Goal: Transaction & Acquisition: Purchase product/service

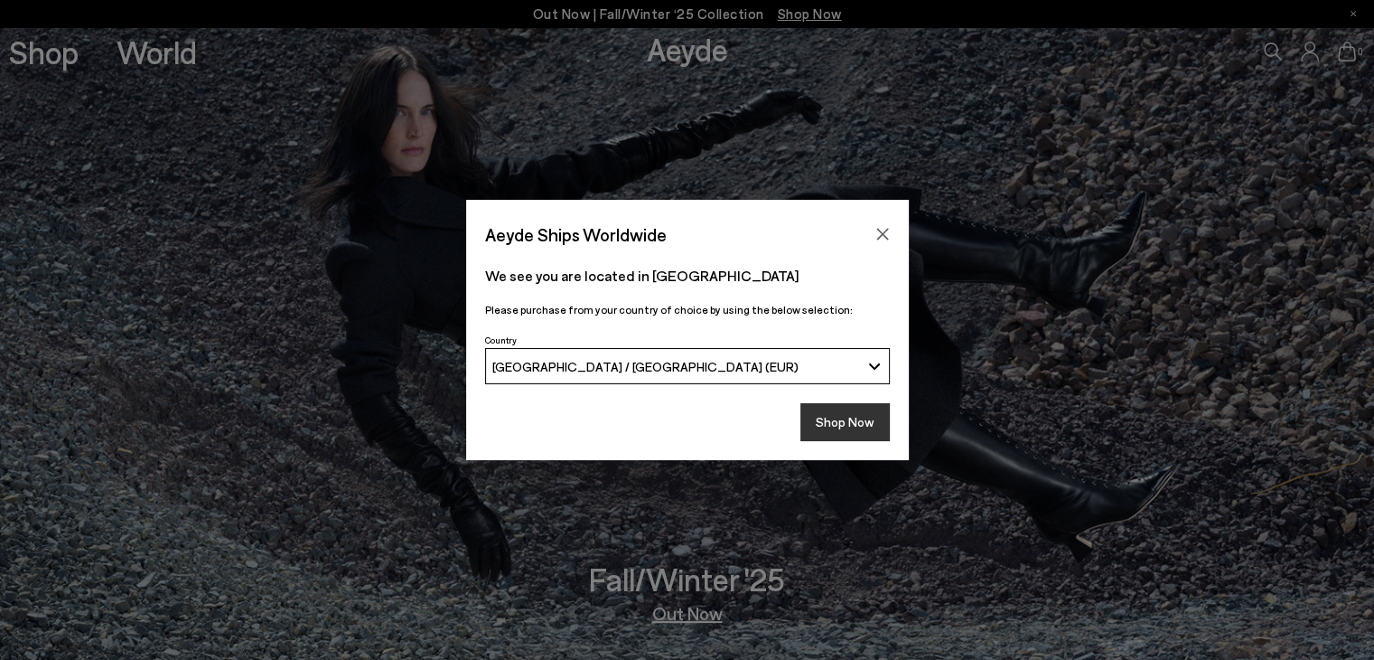
click at [849, 410] on button "Shop Now" at bounding box center [845, 422] width 89 height 38
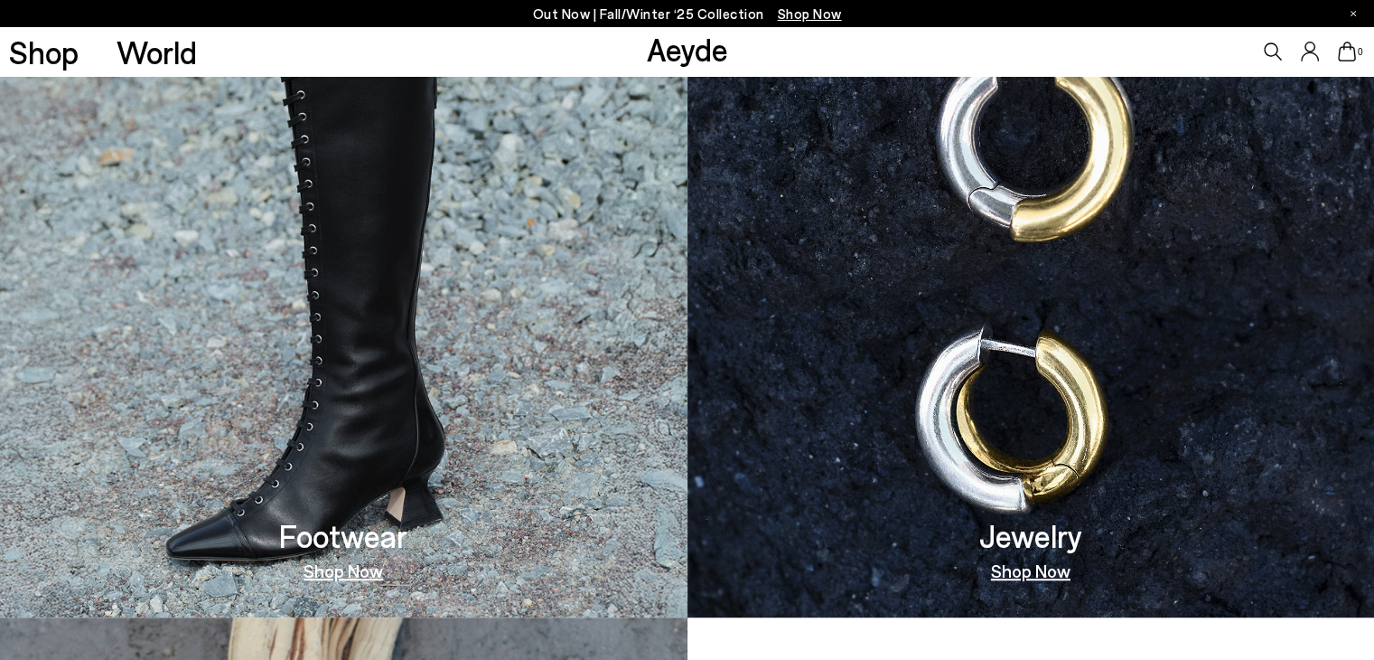
scroll to position [1115, 0]
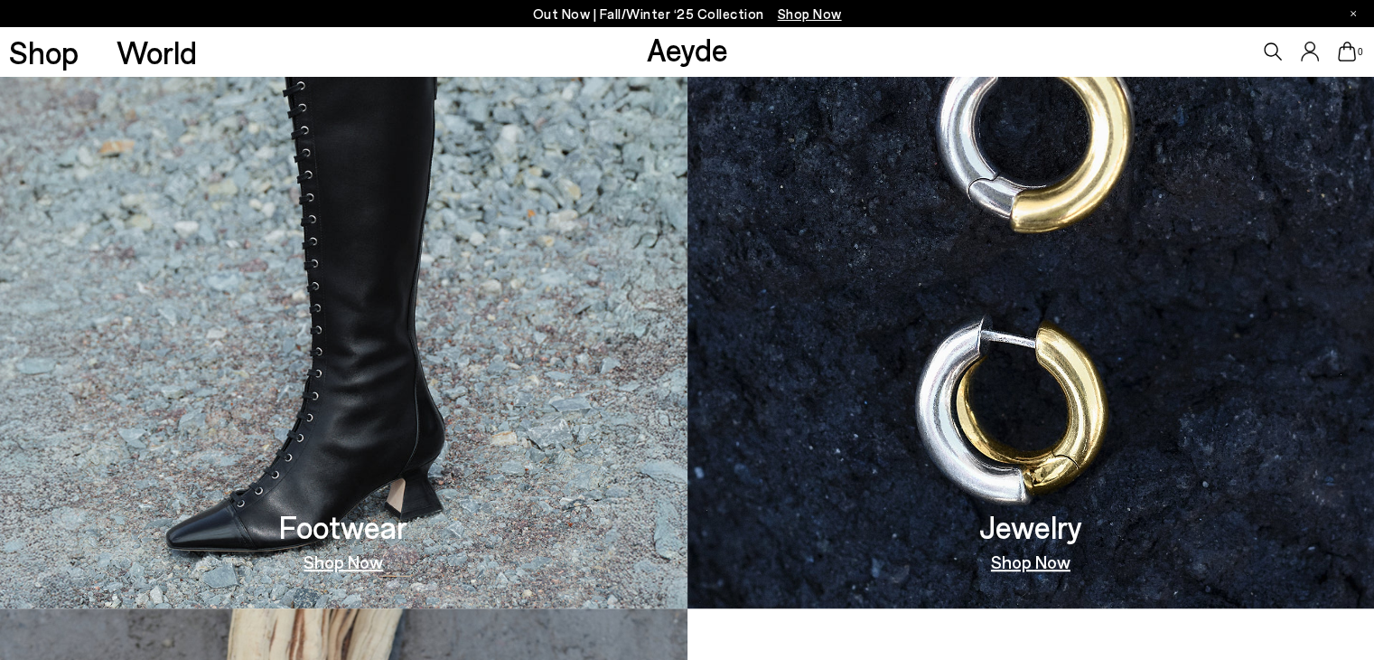
click at [363, 561] on link "Shop Now" at bounding box center [344, 561] width 80 height 18
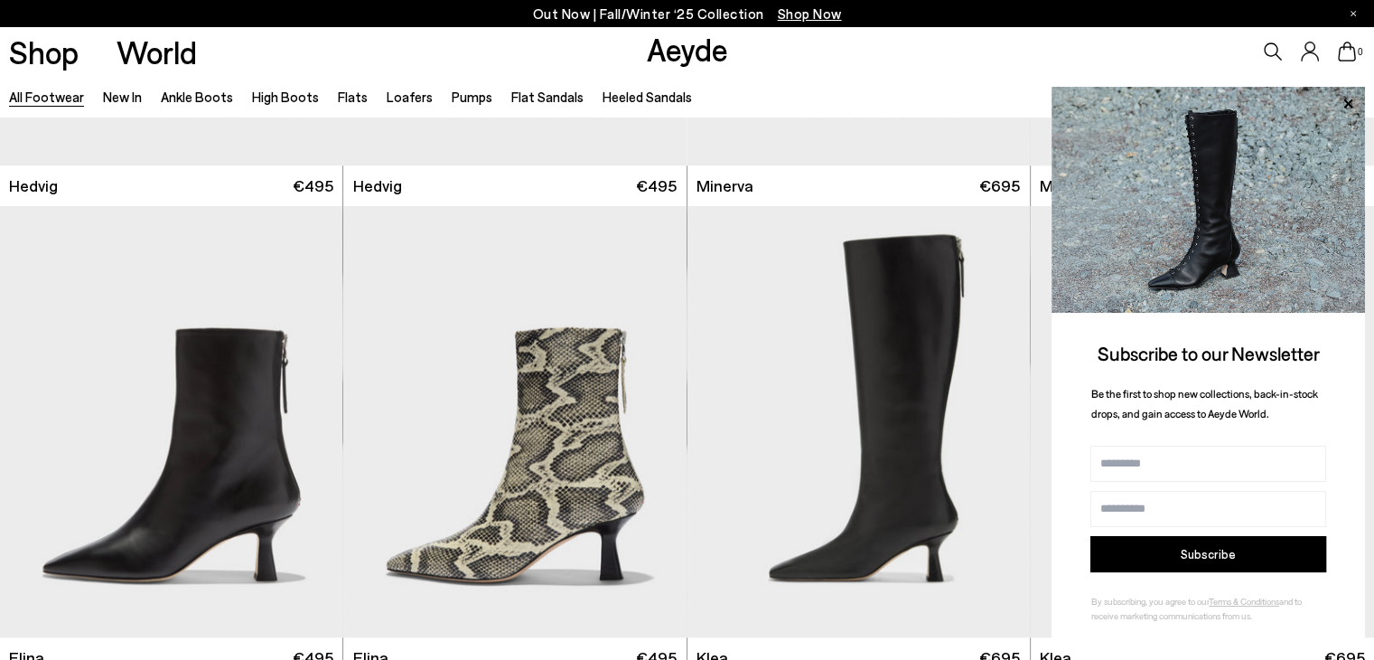
scroll to position [1825, 0]
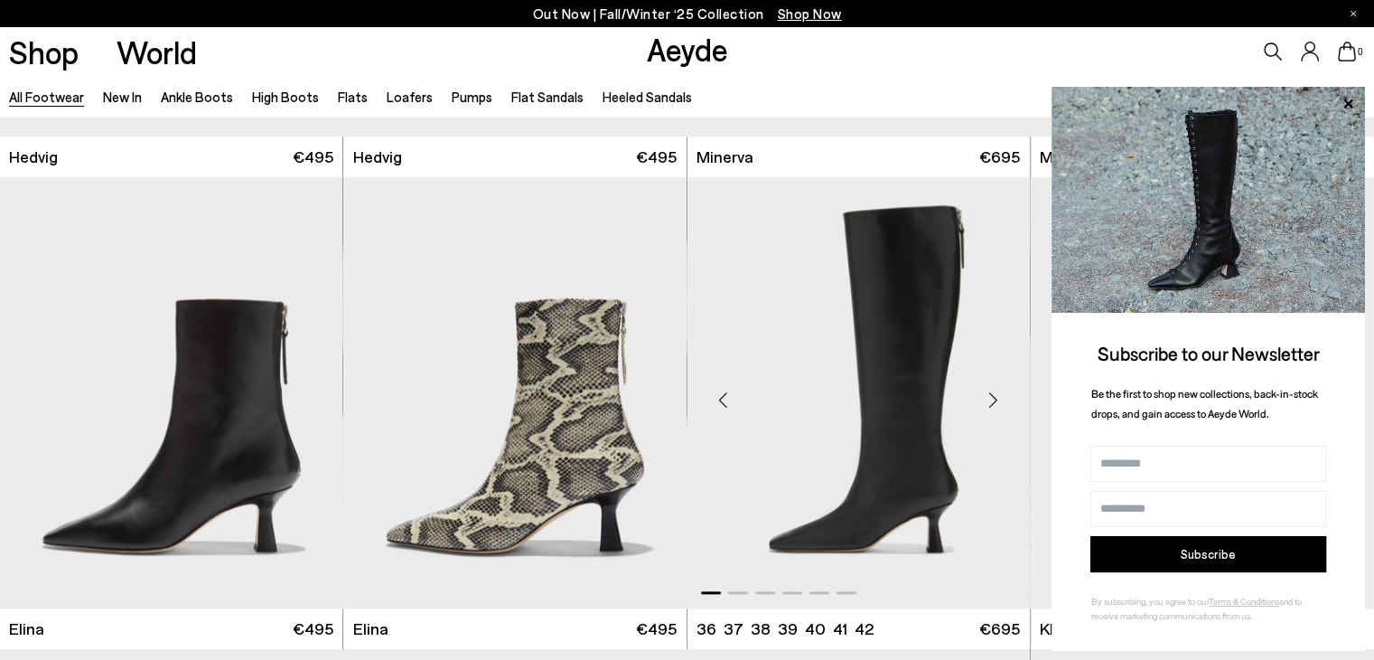
click at [1012, 285] on img "1 / 6" at bounding box center [859, 392] width 342 height 431
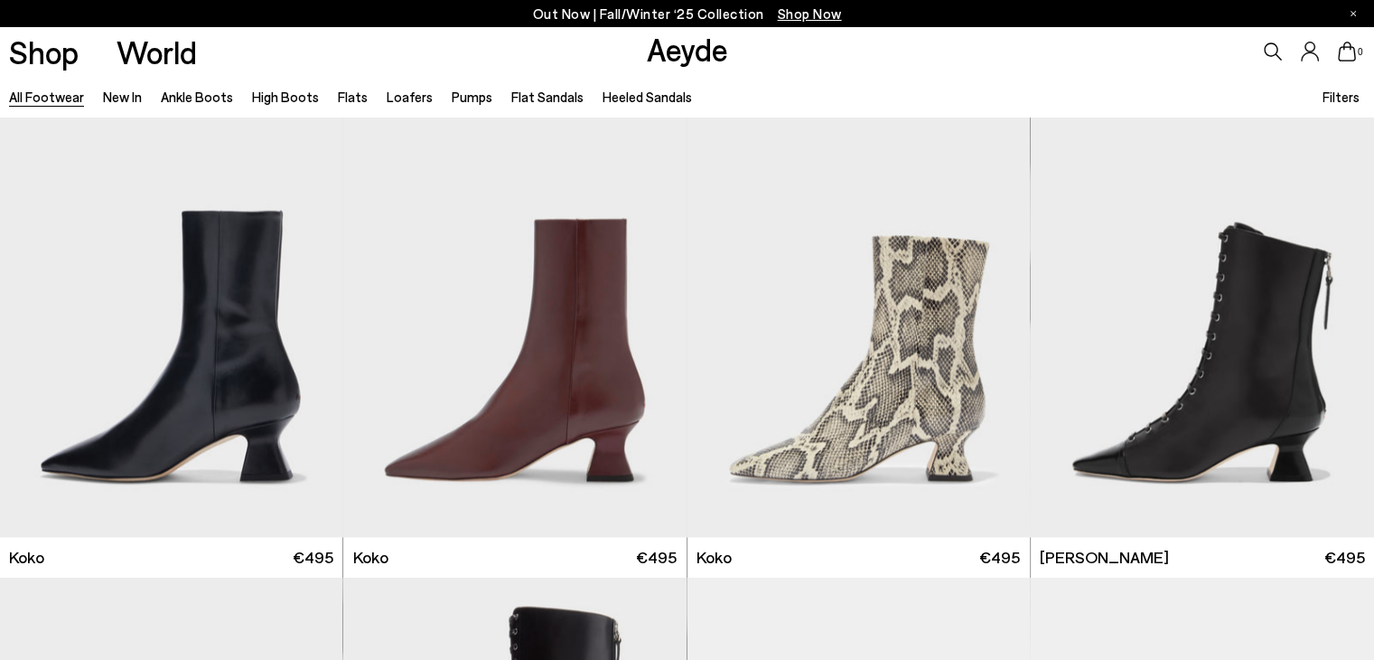
scroll to position [2442, 0]
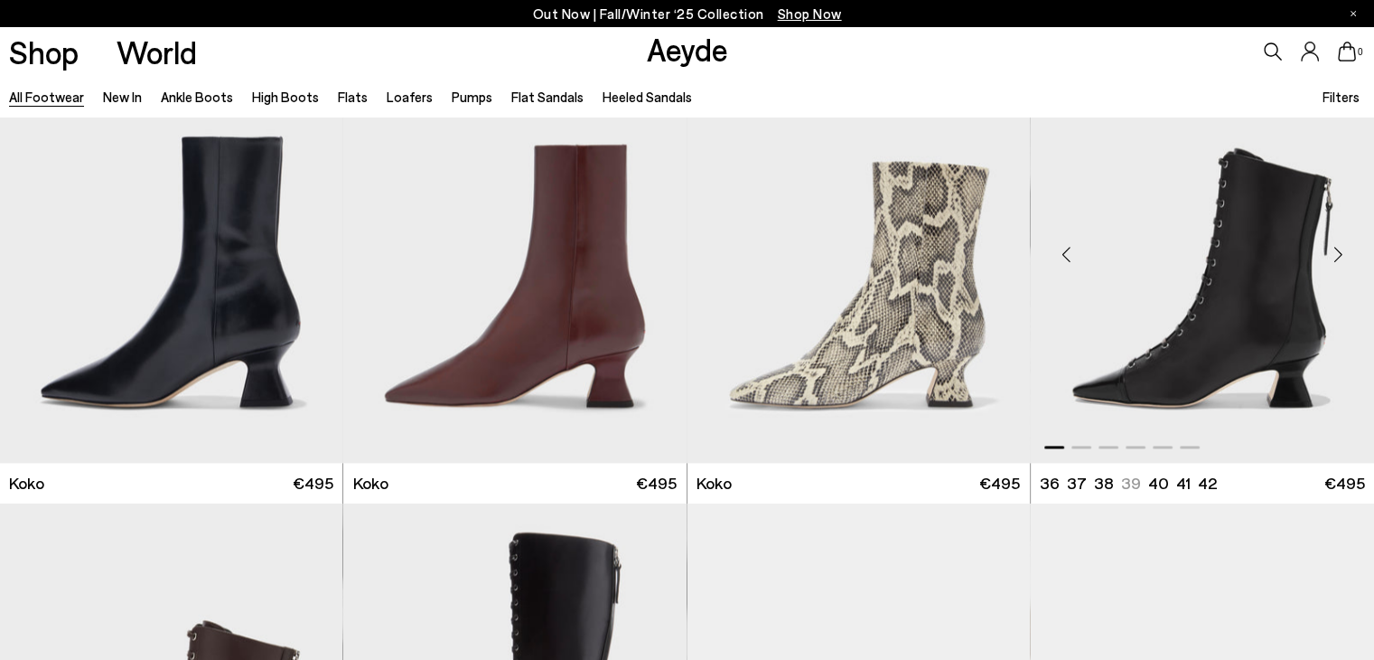
click at [1338, 254] on div "Next slide" at bounding box center [1338, 255] width 54 height 54
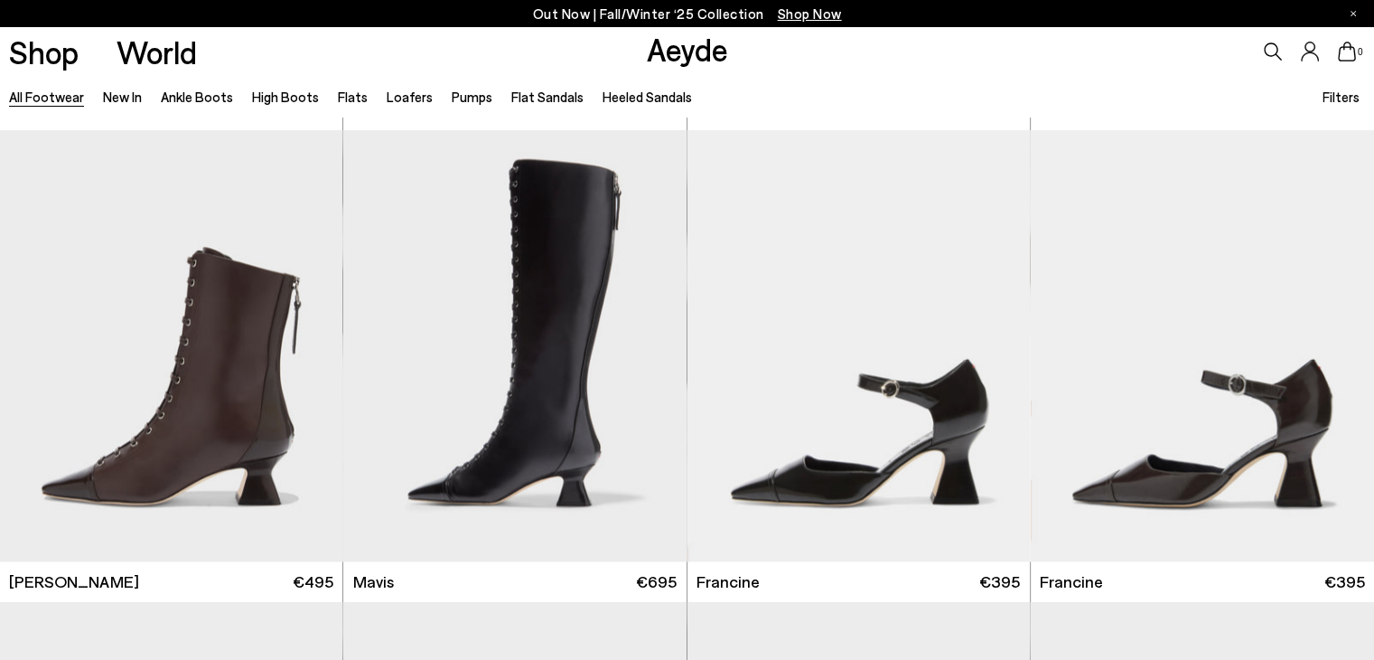
scroll to position [2801, 0]
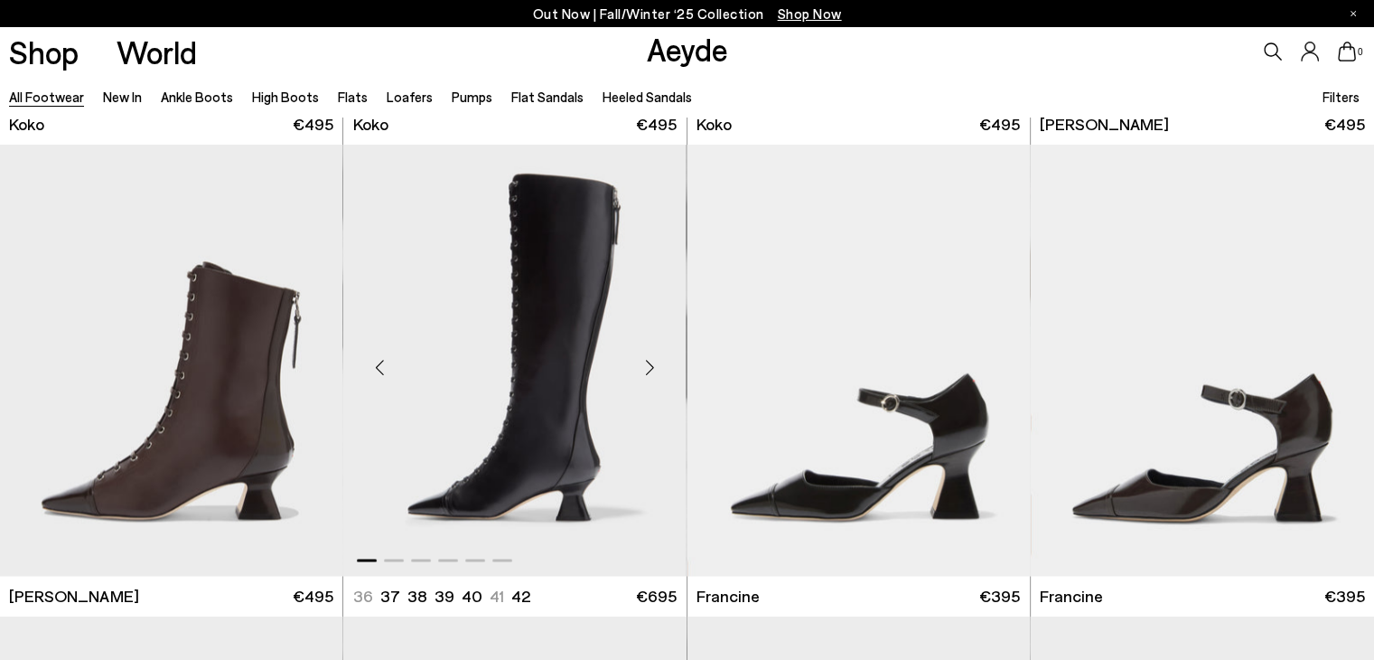
click at [657, 359] on div "Next slide" at bounding box center [650, 367] width 54 height 54
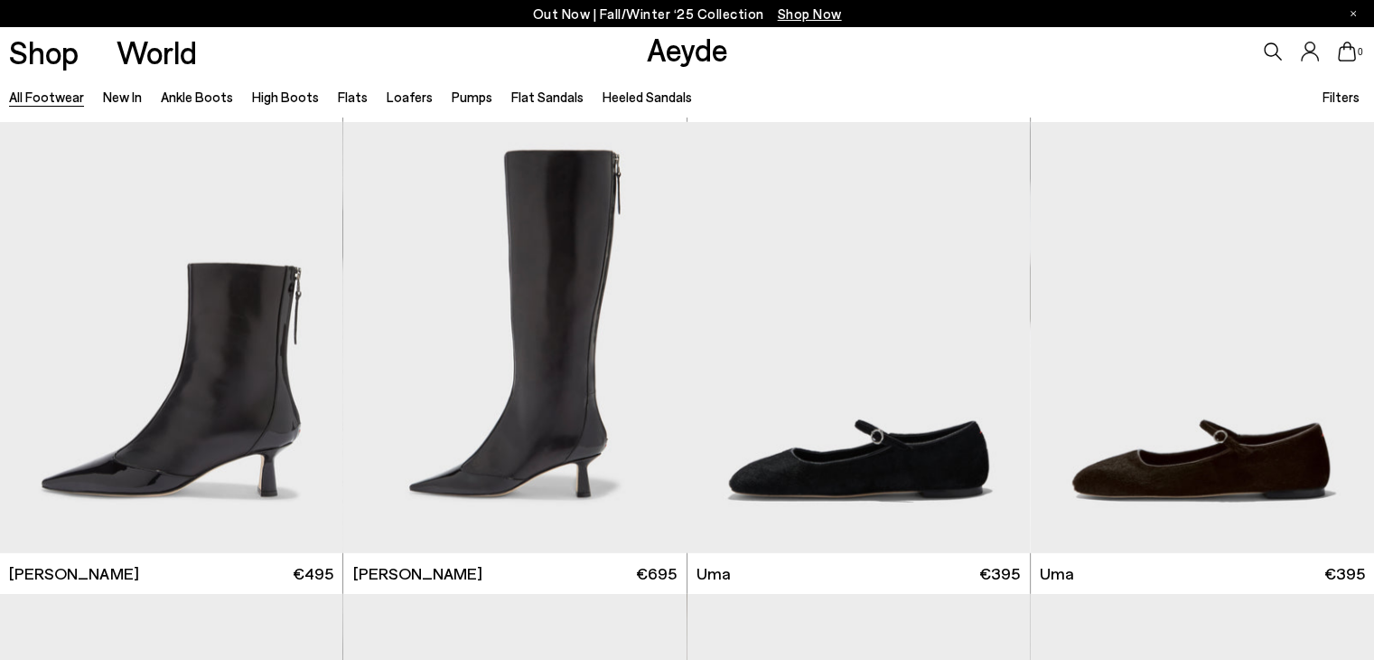
scroll to position [4698, 0]
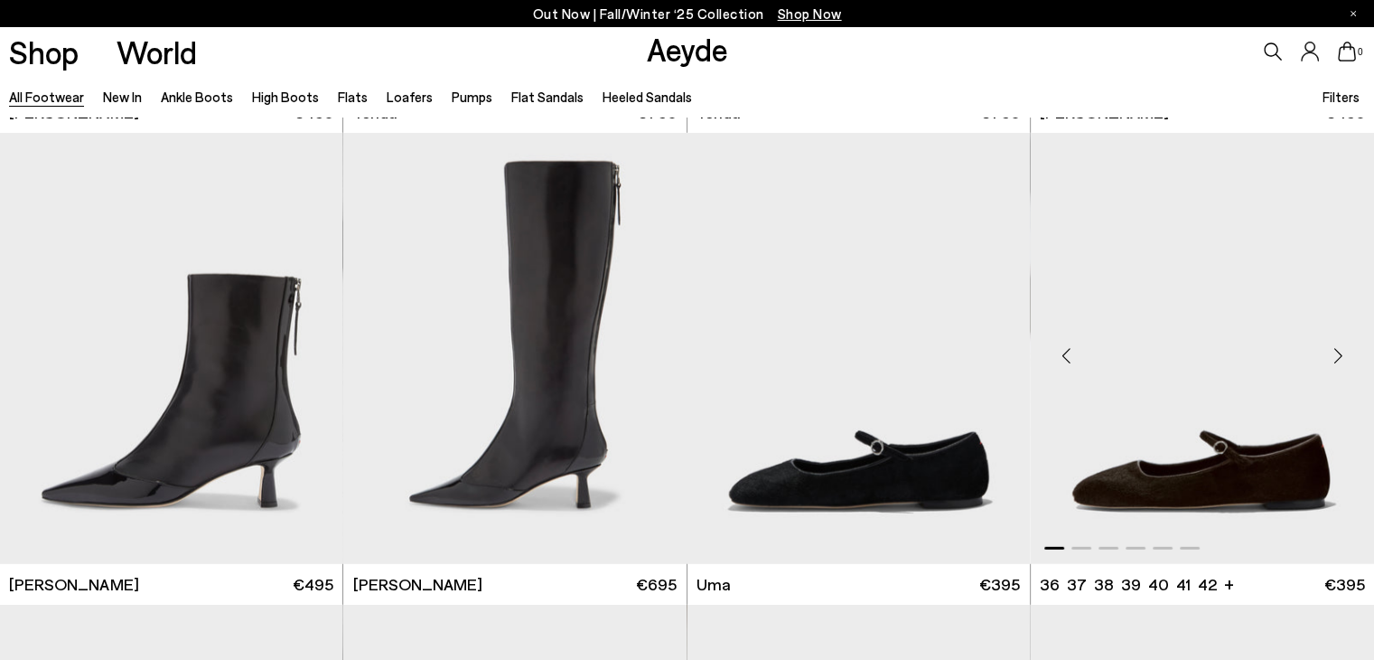
click at [1343, 352] on div "Next slide" at bounding box center [1338, 356] width 54 height 54
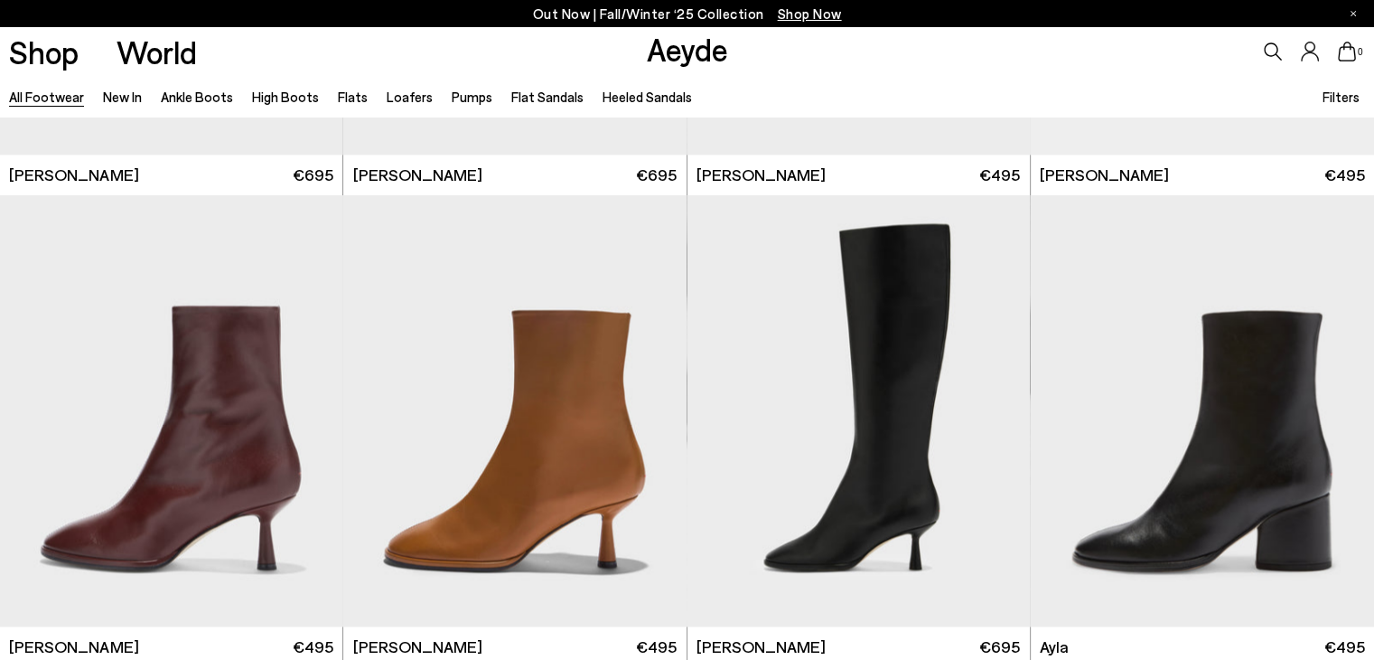
scroll to position [9531, 0]
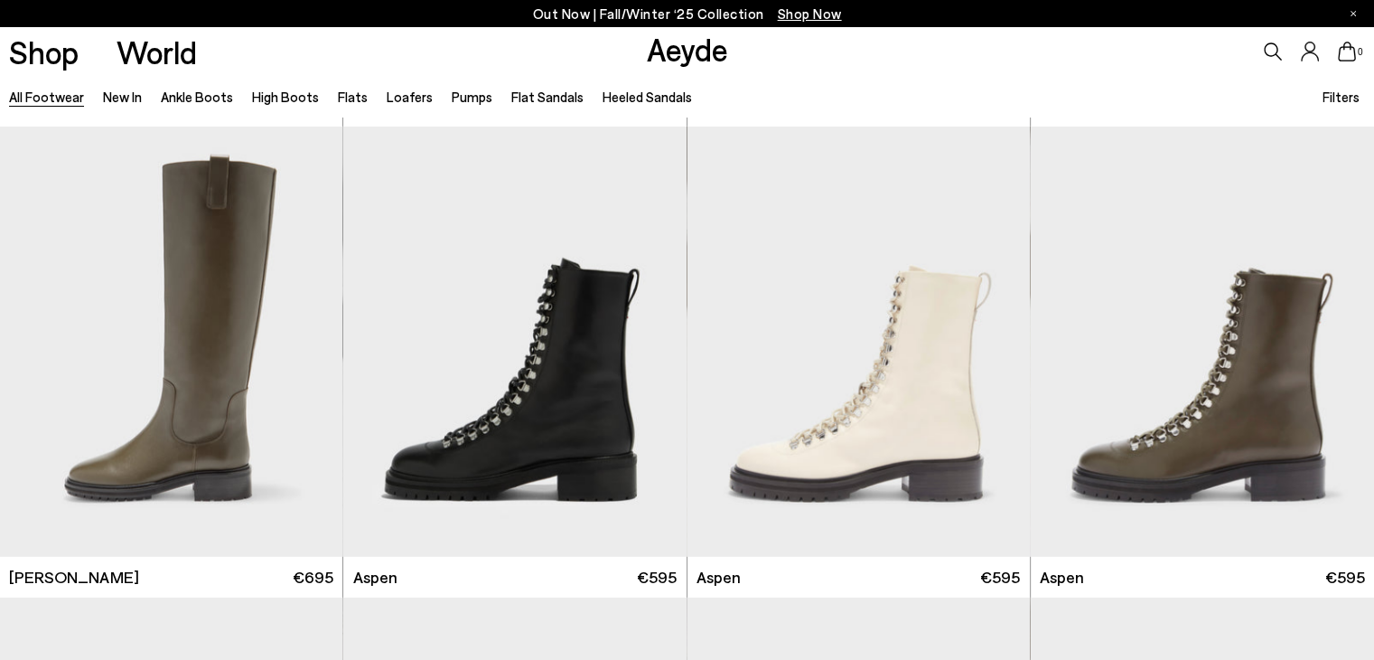
scroll to position [12266, 0]
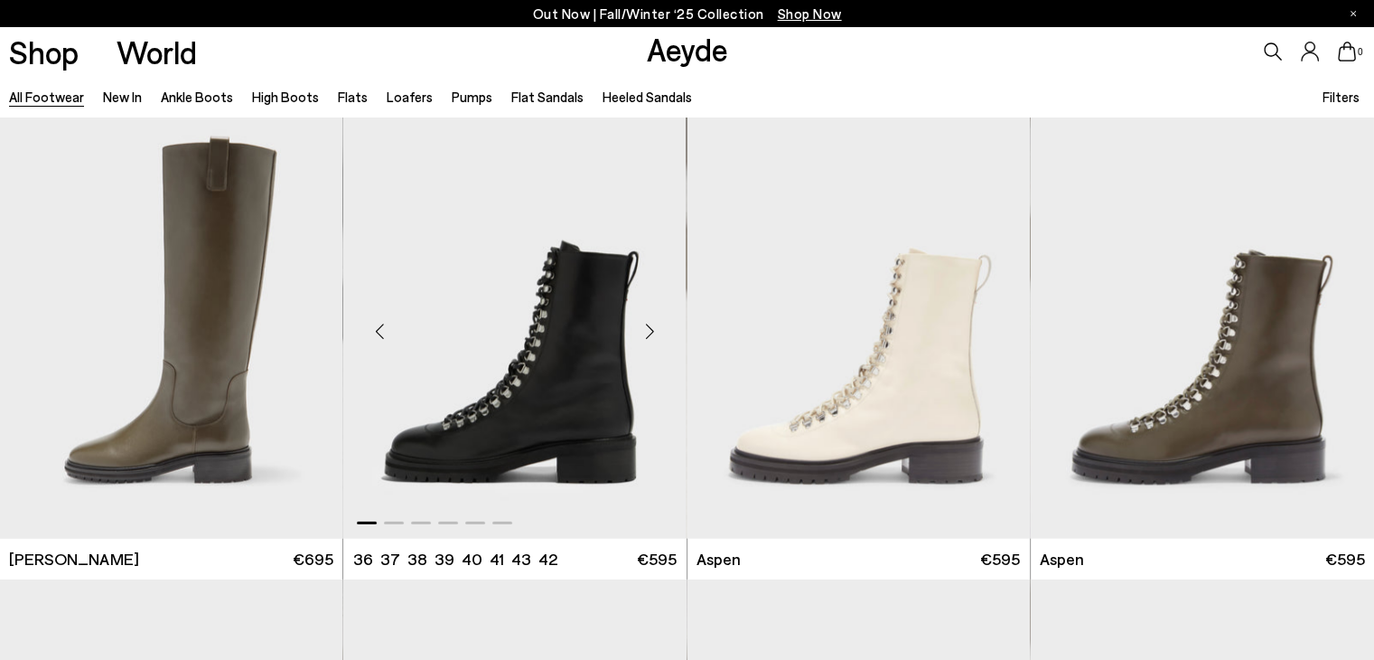
click at [651, 333] on div "Next slide" at bounding box center [650, 331] width 54 height 54
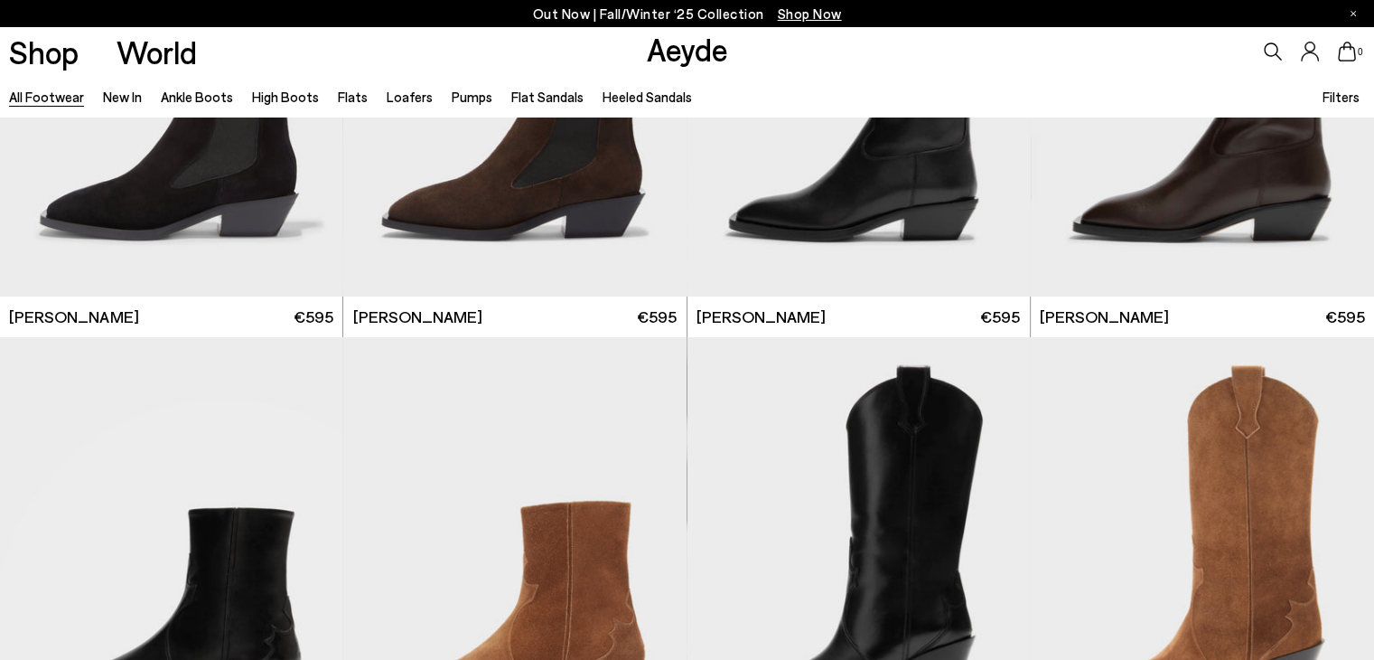
scroll to position [14761, 0]
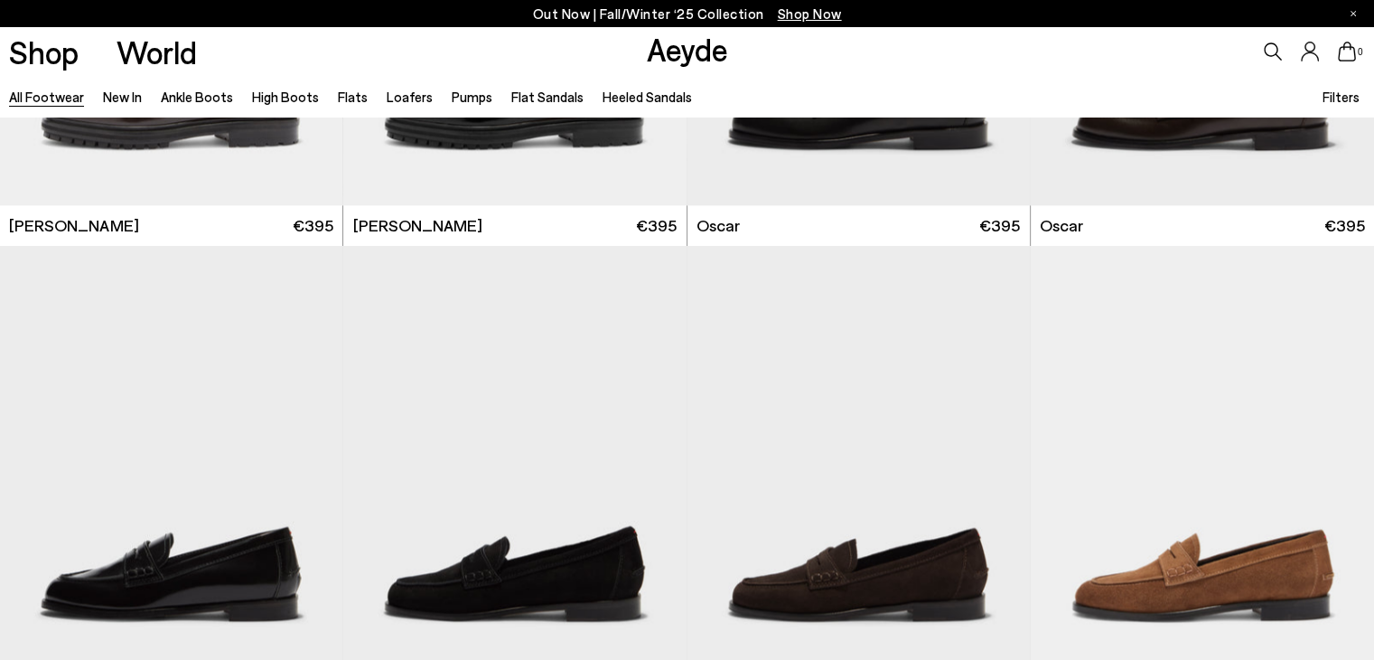
scroll to position [17131, 0]
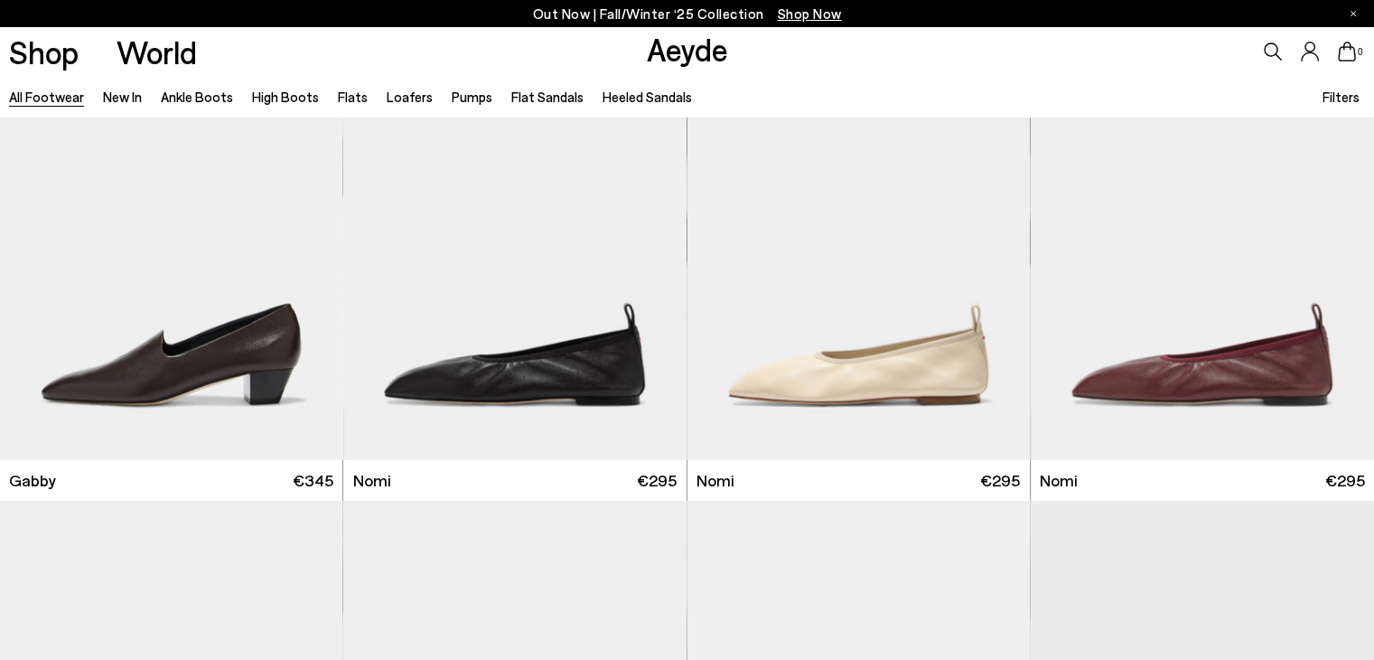
scroll to position [19484, 0]
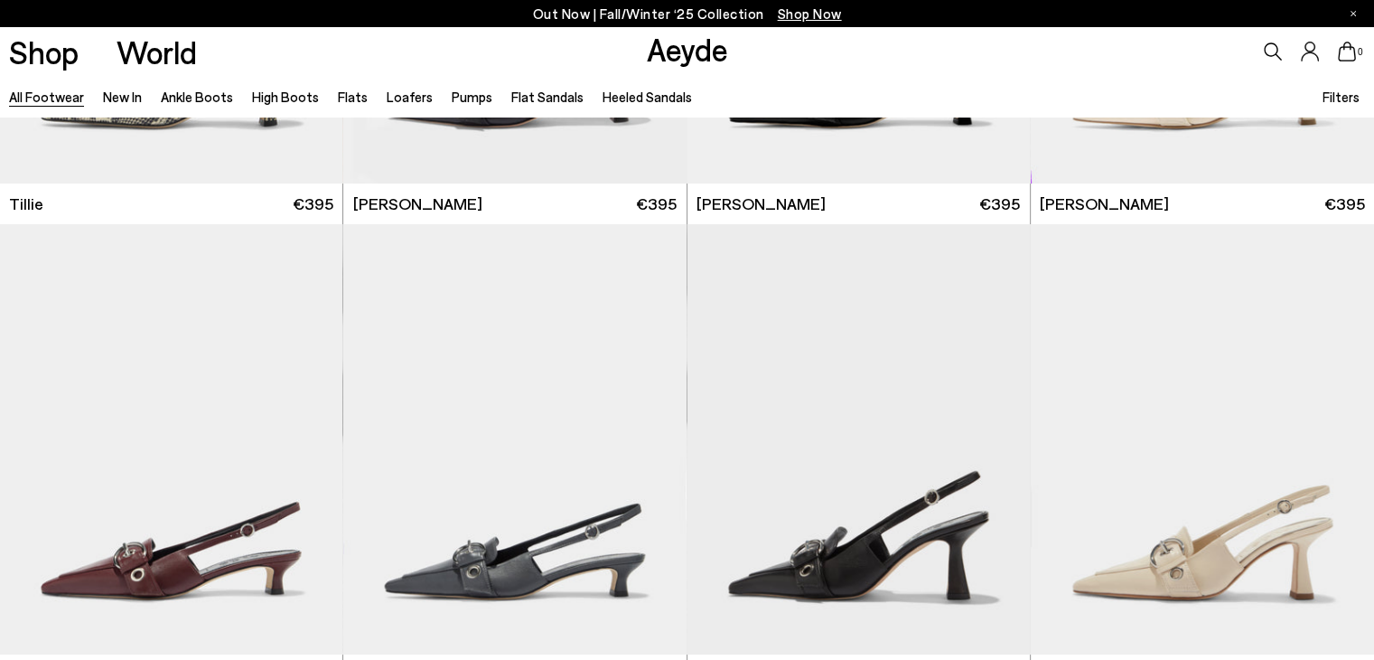
scroll to position [21013, 0]
